Goal: Task Accomplishment & Management: Manage account settings

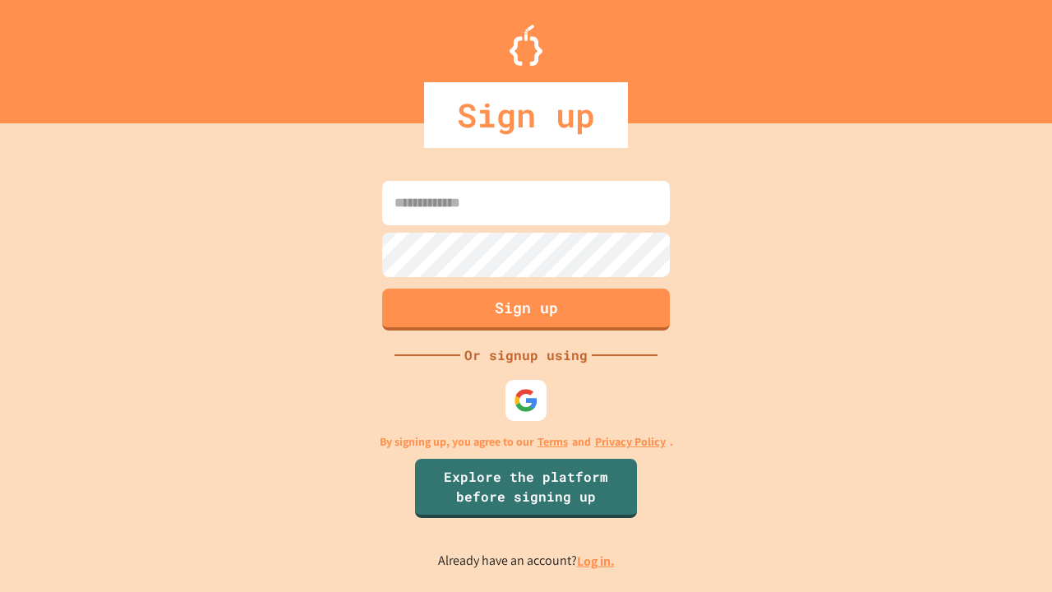
click at [597, 561] on link "Log in." at bounding box center [596, 560] width 38 height 17
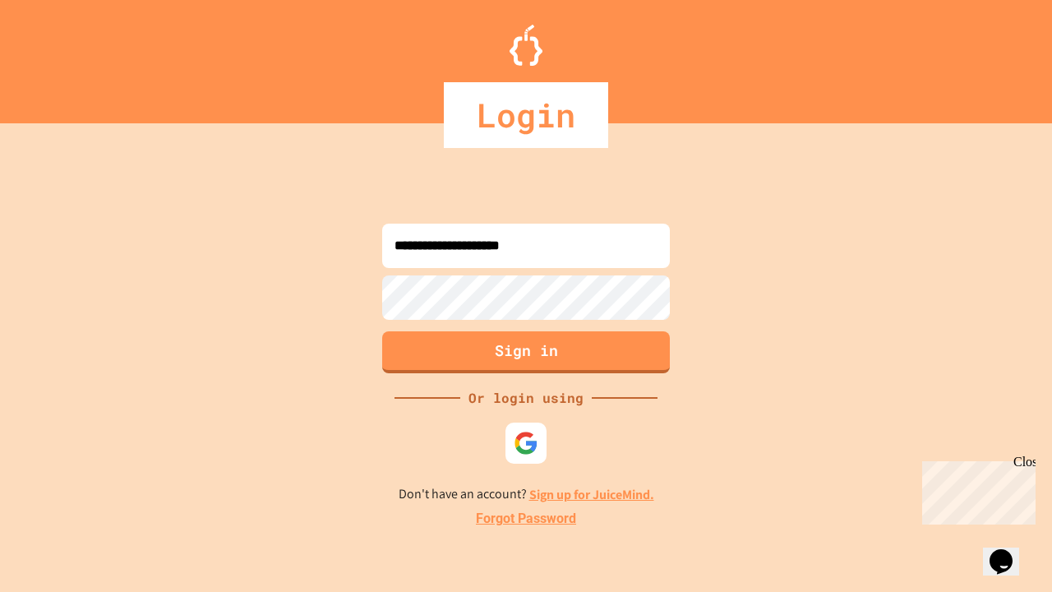
type input "**********"
